Goal: Use online tool/utility: Utilize a website feature to perform a specific function

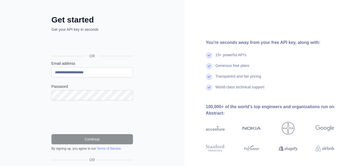
scroll to position [14, 0]
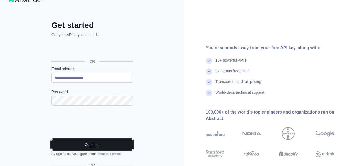
click at [70, 148] on button "Continue" at bounding box center [91, 145] width 81 height 10
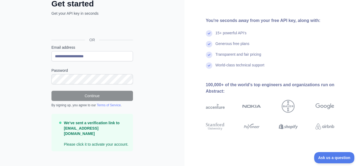
scroll to position [36, 0]
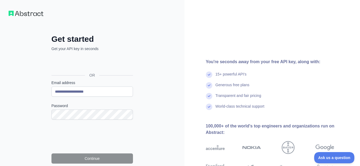
click at [29, 11] on img at bounding box center [26, 13] width 35 height 5
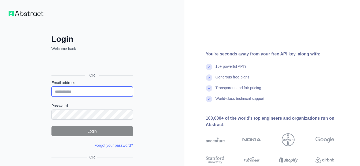
type input "**********"
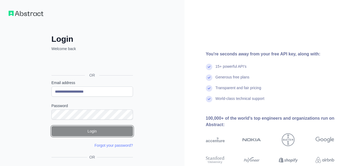
click at [104, 130] on button "Login" at bounding box center [91, 131] width 81 height 10
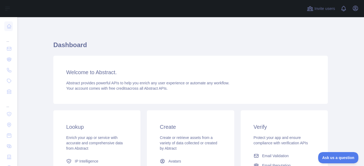
click at [83, 83] on span "Abstract provides powerful APIs to help you enrich any user experience or autom…" at bounding box center [147, 83] width 163 height 4
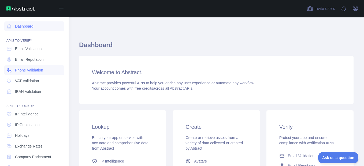
click at [33, 72] on span "Phone Validation" at bounding box center [29, 70] width 28 height 5
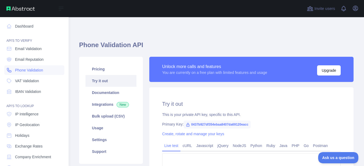
type textarea "**********"
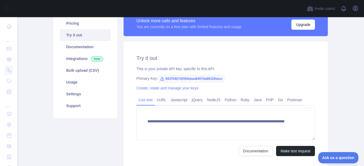
scroll to position [48, 0]
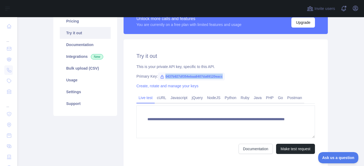
drag, startPoint x: 220, startPoint y: 76, endPoint x: 158, endPoint y: 77, distance: 62.2
click at [158, 77] on span "0437b927df354ebaa8407da69120eacc" at bounding box center [191, 77] width 67 height 8
copy span "0437b927df354ebaa8407da69120eacc"
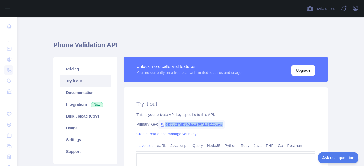
scroll to position [88, 0]
